Goal: Submit feedback/report problem: Submit feedback/report problem

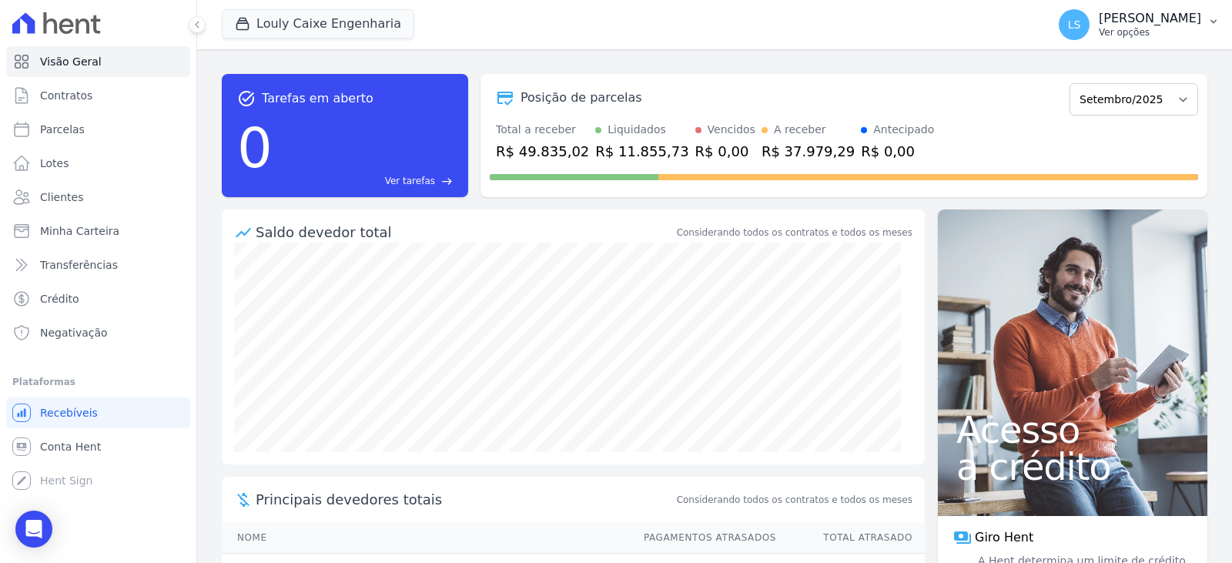
click at [1123, 26] on p "Ver opções" at bounding box center [1150, 32] width 102 height 12
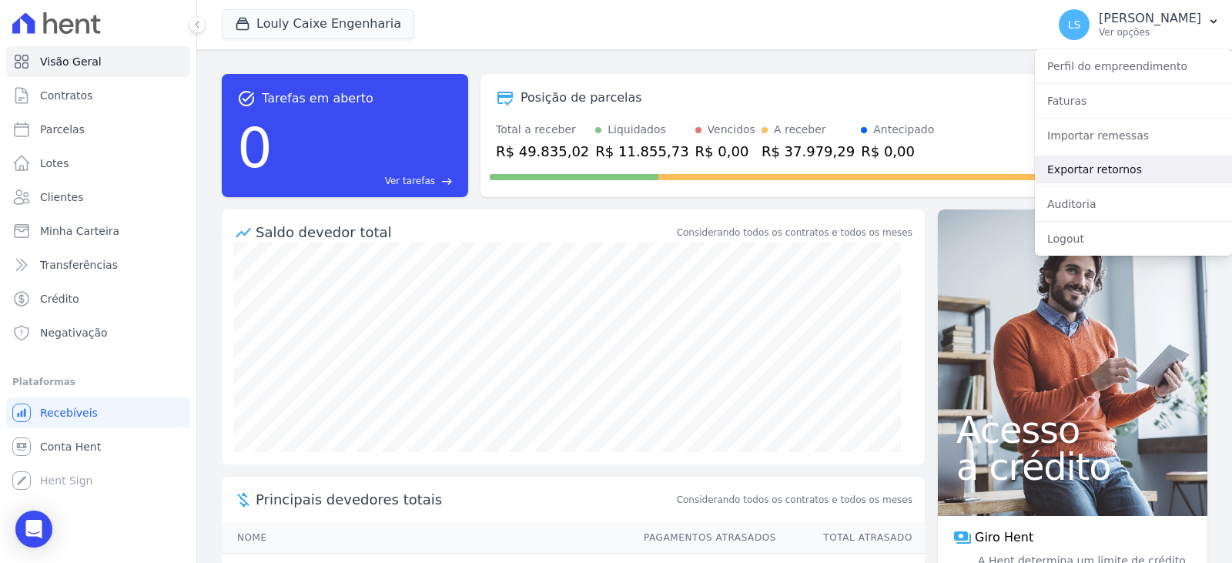
click at [1112, 172] on link "Exportar retornos" at bounding box center [1133, 170] width 197 height 28
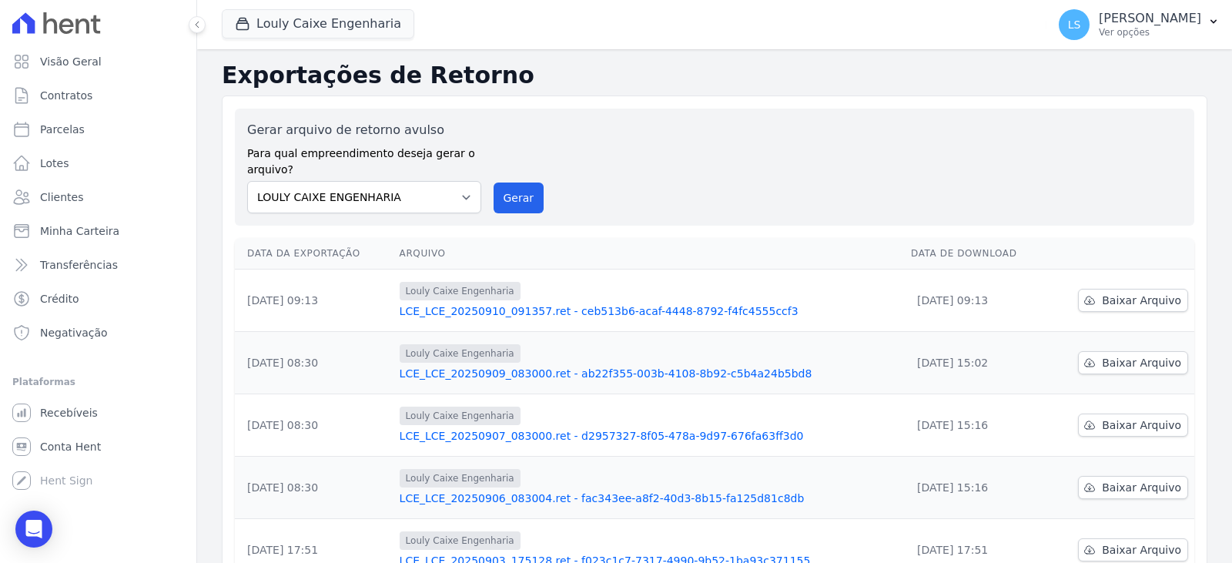
click at [547, 317] on link "LCE_LCE_20250910_091357.ret - ceb513b6-acaf-4448-8792-f4fc4555ccf3" at bounding box center [649, 310] width 499 height 15
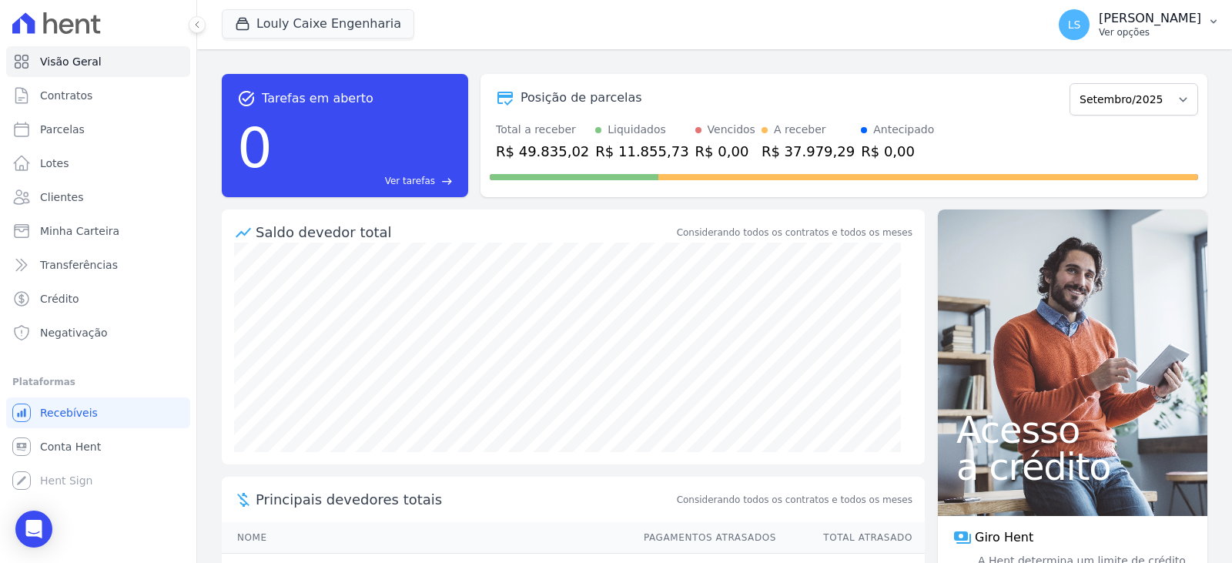
click at [1162, 42] on button "LS [PERSON_NAME] Ver opções" at bounding box center [1139, 24] width 186 height 43
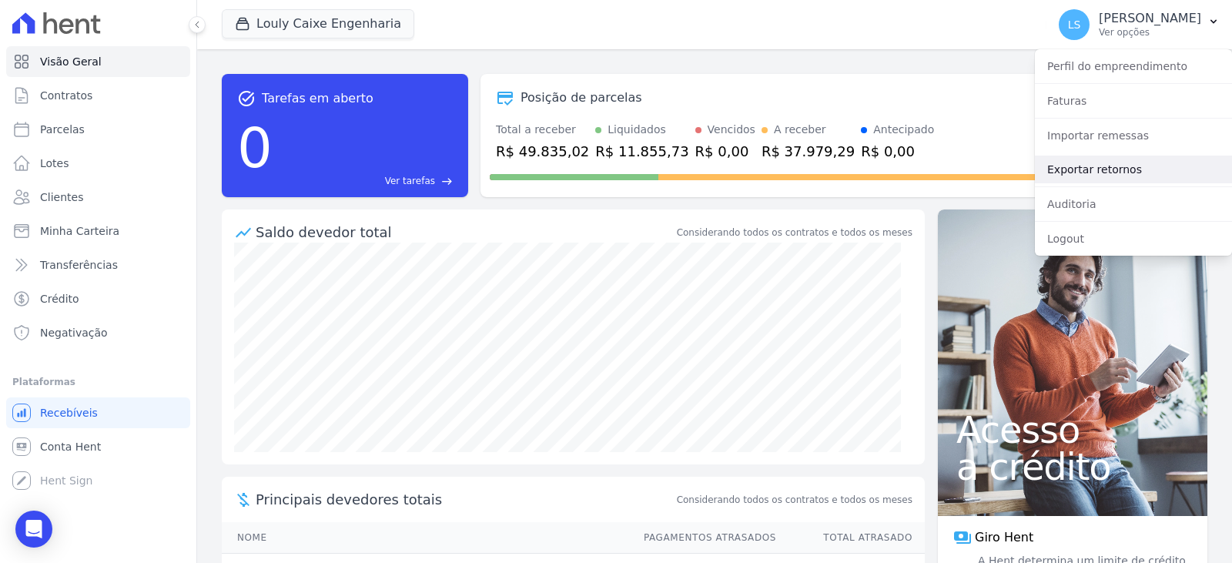
click at [1119, 168] on link "Exportar retornos" at bounding box center [1133, 170] width 197 height 28
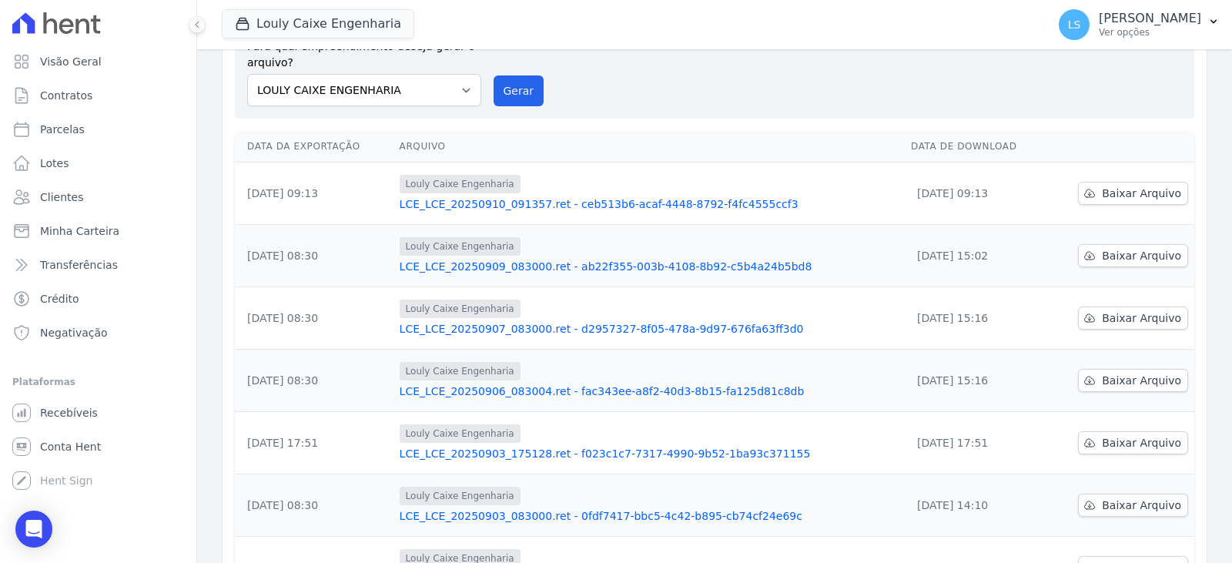
scroll to position [154, 0]
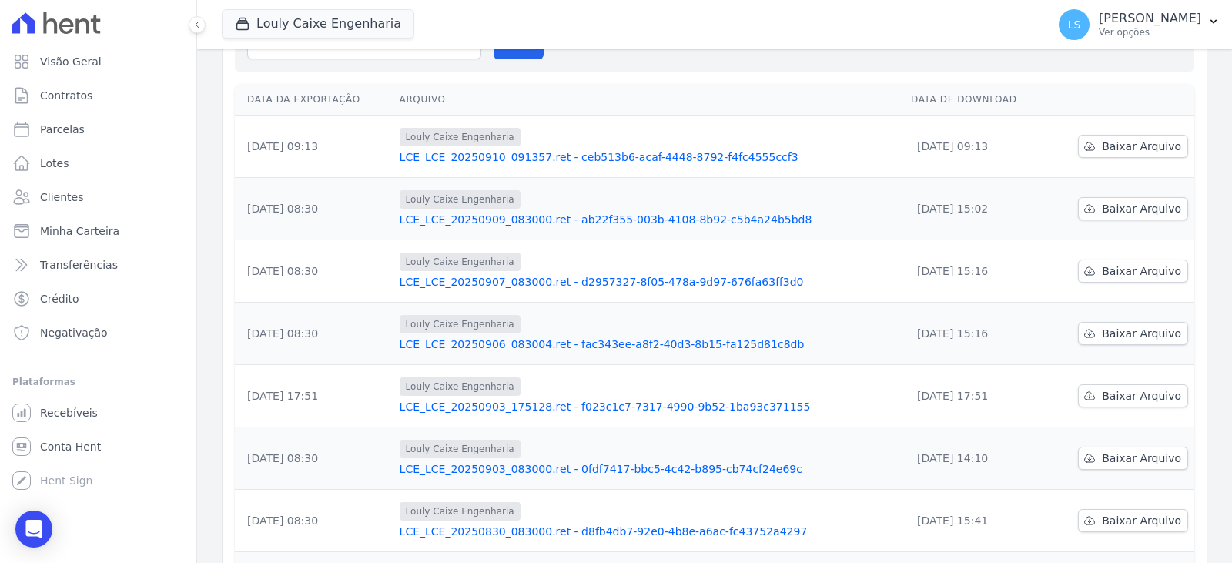
click at [551, 158] on link "LCE_LCE_20250910_091357.ret - ceb513b6-acaf-4448-8792-f4fc4555ccf3" at bounding box center [649, 156] width 499 height 15
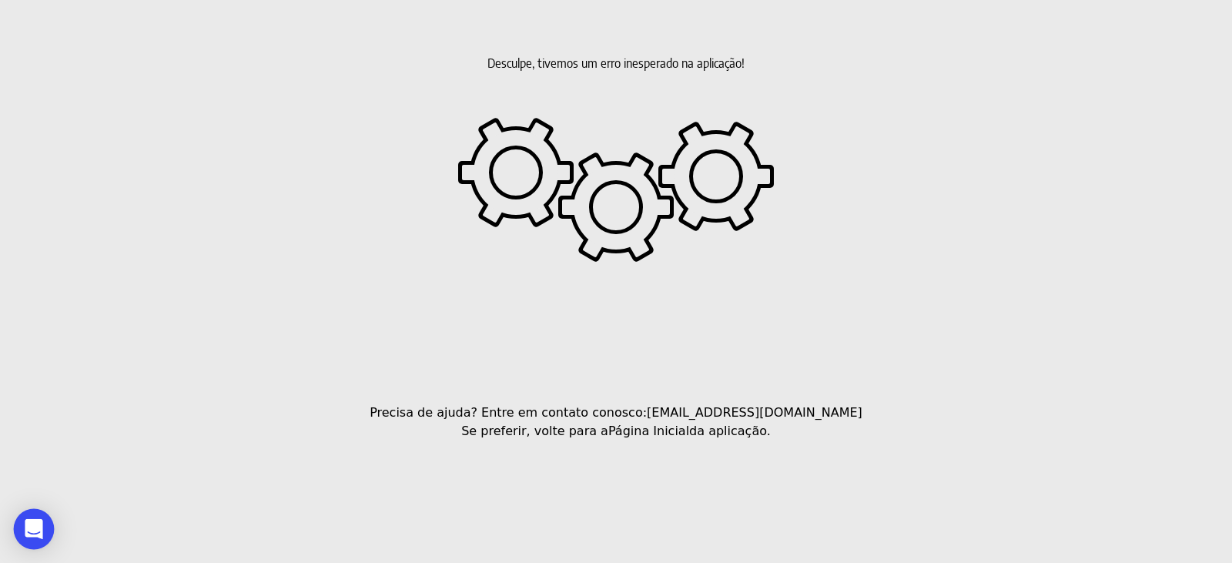
click at [28, 527] on icon "Open Intercom Messenger" at bounding box center [34, 529] width 18 height 20
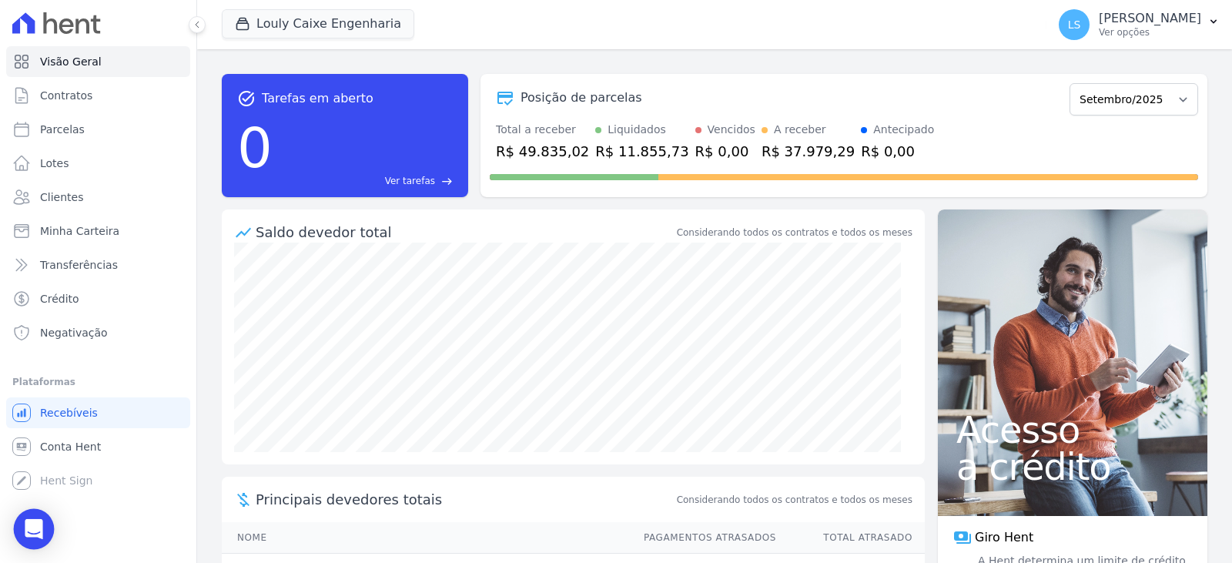
click at [39, 515] on div "Open Intercom Messenger" at bounding box center [34, 529] width 41 height 41
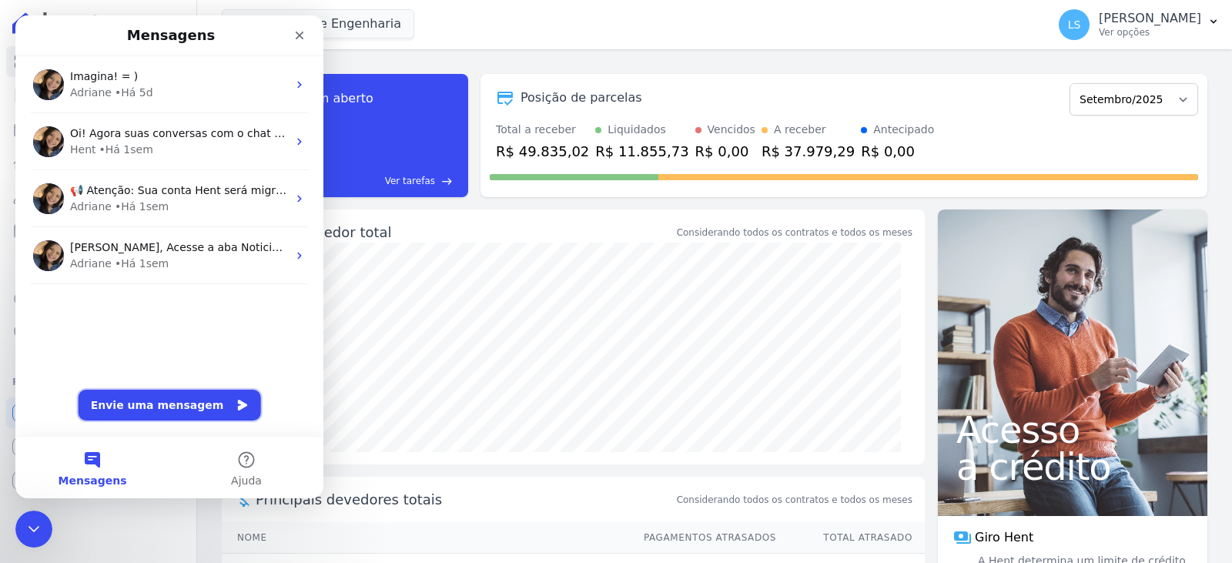
click at [151, 408] on button "Envie uma mensagem" at bounding box center [170, 405] width 182 height 31
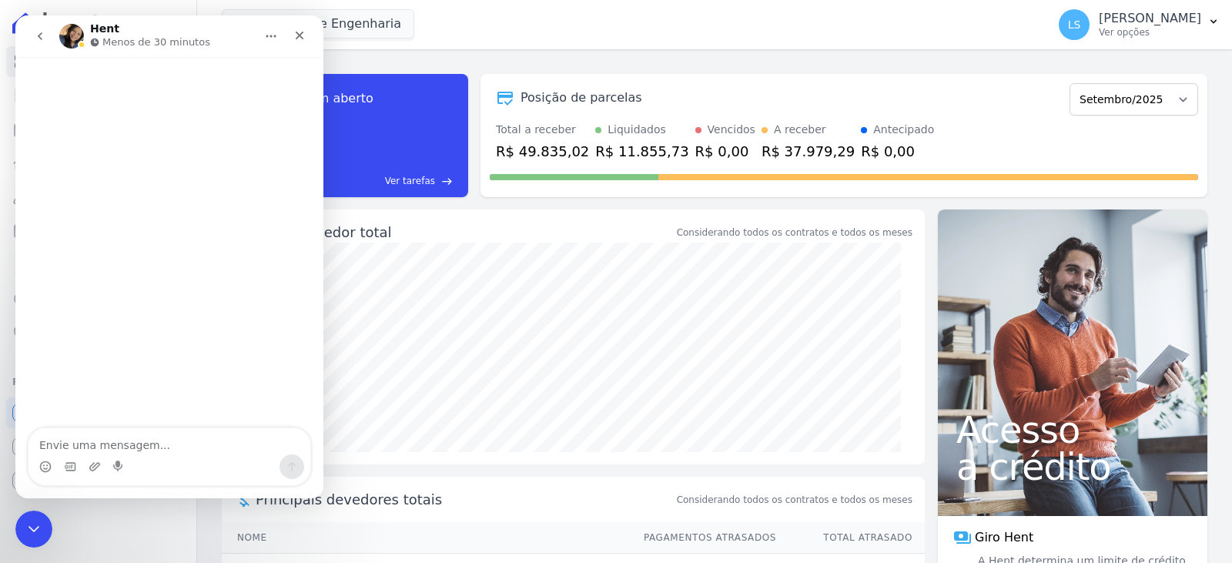
click at [180, 450] on textarea "Envie uma mensagem..." at bounding box center [169, 441] width 282 height 26
type textarea "b"
type textarea "Bom dia,"
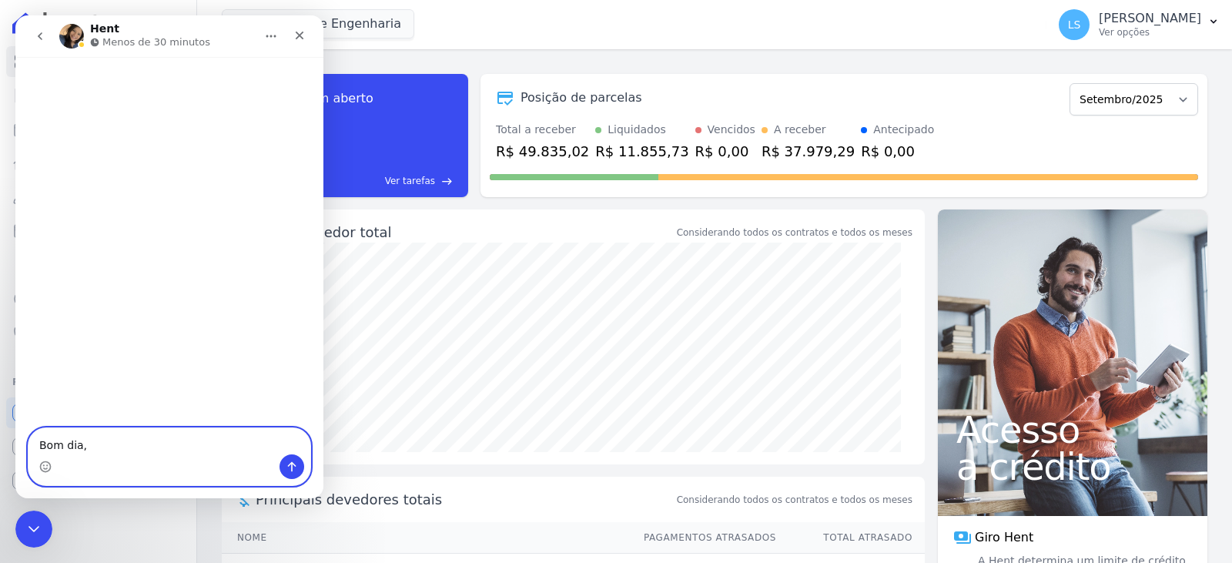
click at [41, 450] on textarea "Bom dia," at bounding box center [169, 441] width 282 height 26
type textarea "Bom d"
drag, startPoint x: 80, startPoint y: 443, endPoint x: 16, endPoint y: 437, distance: 64.3
click at [16, 437] on div "Bom d Bom d" at bounding box center [169, 456] width 308 height 59
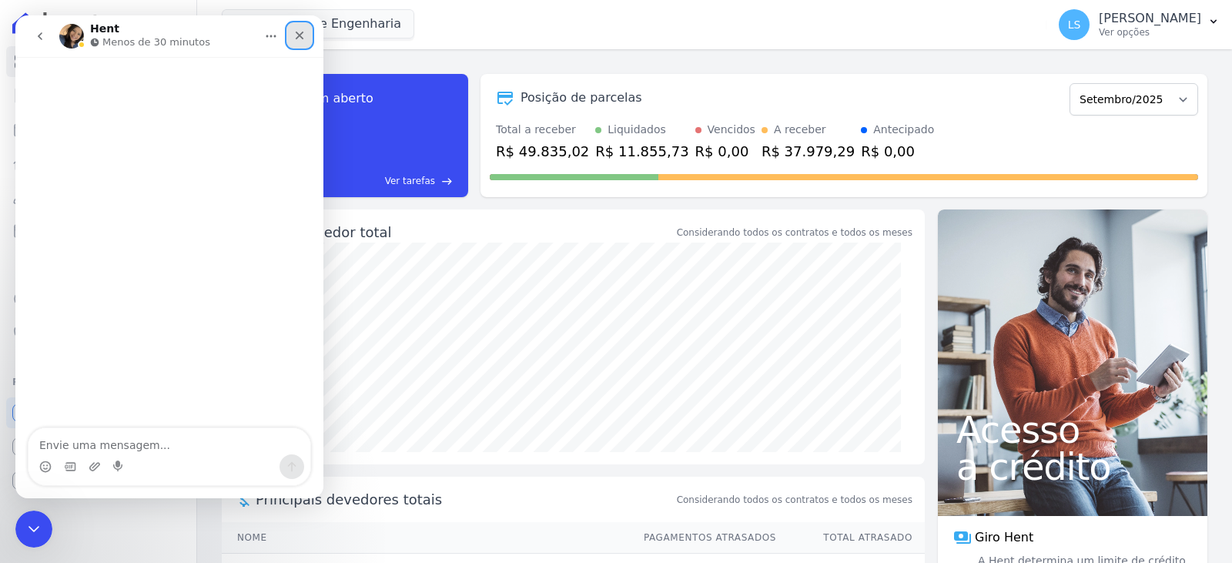
click at [297, 27] on div "Fechar" at bounding box center [300, 36] width 28 height 28
